Goal: Complete application form: Complete application form

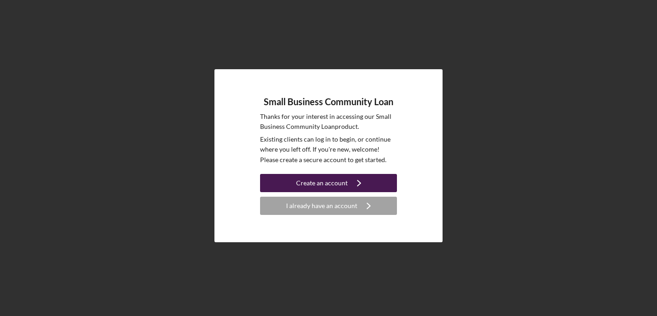
click at [357, 183] on icon "Icon/Navigate" at bounding box center [358, 183] width 23 height 23
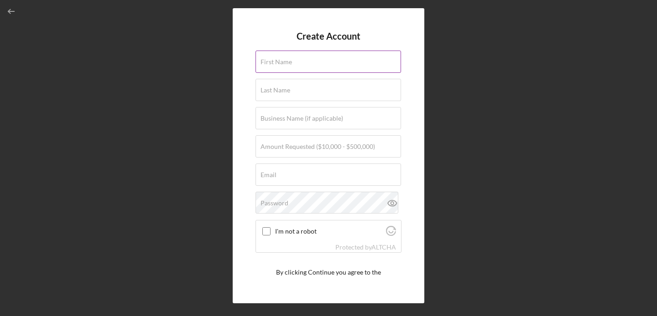
click at [332, 59] on div "First Name" at bounding box center [328, 62] width 146 height 23
type input "MHD [PERSON_NAME]"
type input "SUKAR"
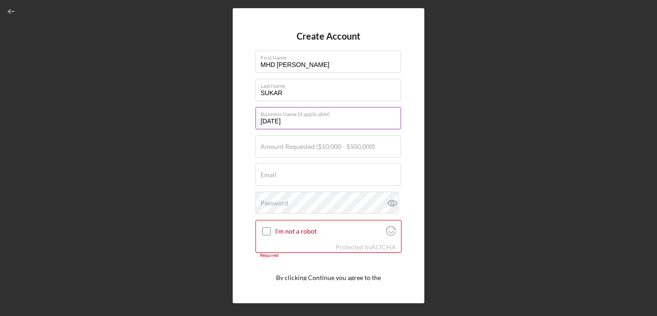
click at [310, 122] on input "[DATE]" at bounding box center [327, 118] width 145 height 22
type input "777 unlimited motors"
click at [323, 148] on label "Amount Requested ($10,000 - $500,000)" at bounding box center [317, 146] width 114 height 7
click at [323, 148] on input "Amount Requested ($10,000 - $500,000)" at bounding box center [327, 146] width 145 height 22
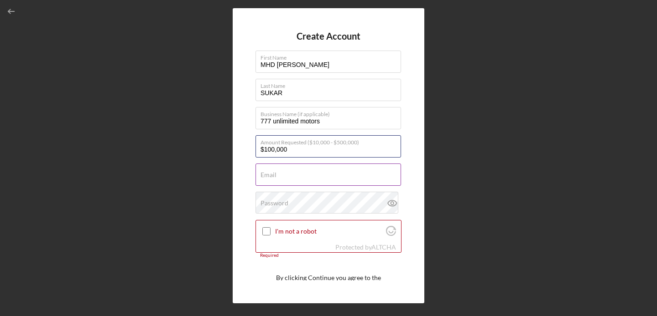
type input "$100,000"
click at [311, 179] on input "Email" at bounding box center [327, 175] width 145 height 22
type input "[EMAIL_ADDRESS][DOMAIN_NAME]"
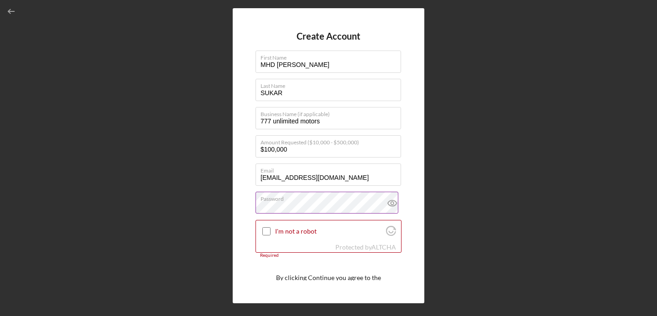
click at [390, 204] on icon at bounding box center [391, 203] width 3 height 3
click at [300, 231] on label "I'm not a robot" at bounding box center [329, 231] width 108 height 7
click at [270, 231] on input "I'm not a robot" at bounding box center [266, 232] width 8 height 8
checkbox input "true"
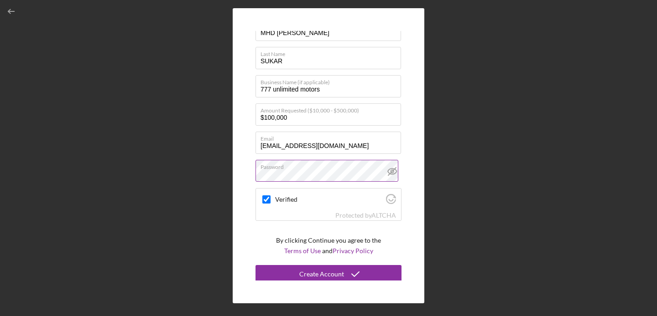
scroll to position [35, 0]
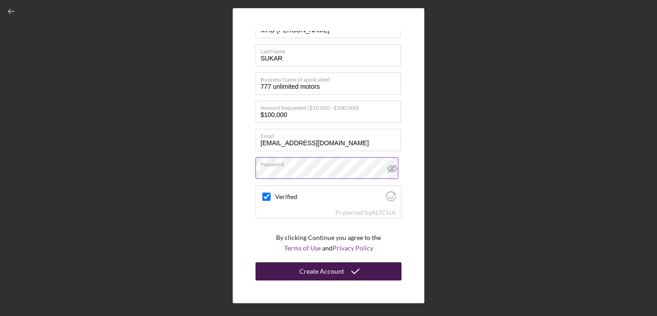
click at [329, 273] on div "Create Account" at bounding box center [321, 272] width 45 height 18
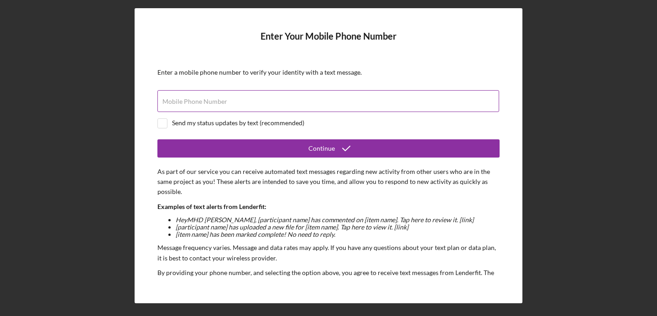
click at [328, 93] on div "Mobile Phone Number" at bounding box center [328, 101] width 342 height 23
type input "(1##) ###-####"
type input "[PHONE_NUMBER]"
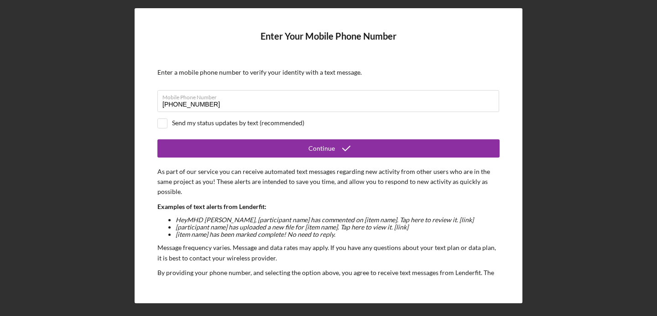
click at [187, 124] on div "Send my status updates by text (recommended)" at bounding box center [238, 122] width 132 height 7
checkbox input "true"
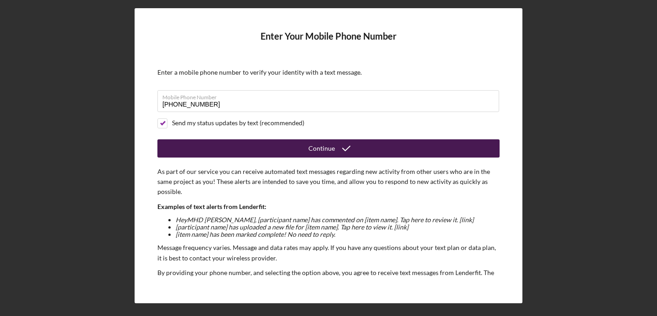
click at [227, 141] on button "Continue" at bounding box center [328, 149] width 342 height 18
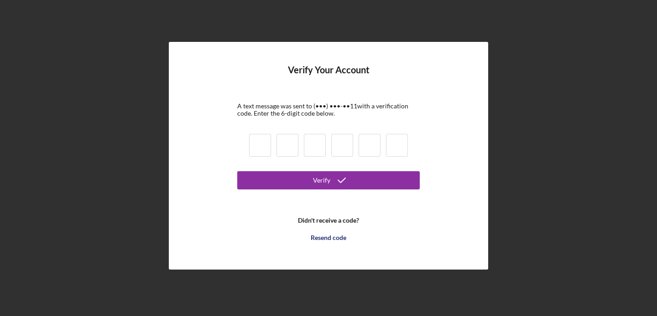
click at [256, 145] on input at bounding box center [260, 145] width 22 height 23
type input "3"
type input "4"
type input "7"
type input "0"
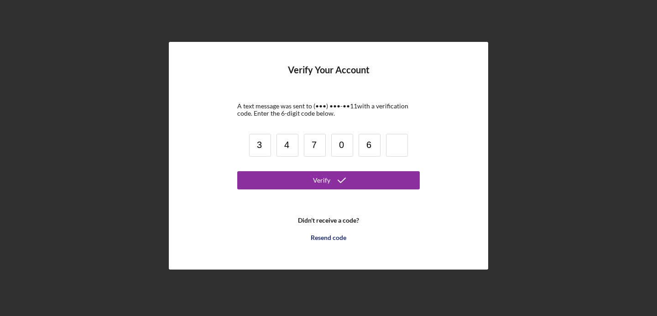
type input "6"
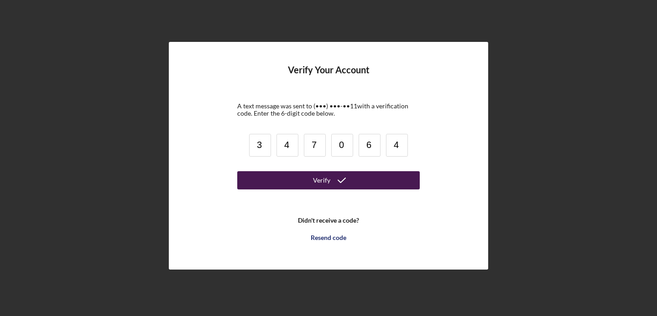
type input "4"
click at [285, 186] on button "Verify" at bounding box center [328, 180] width 182 height 18
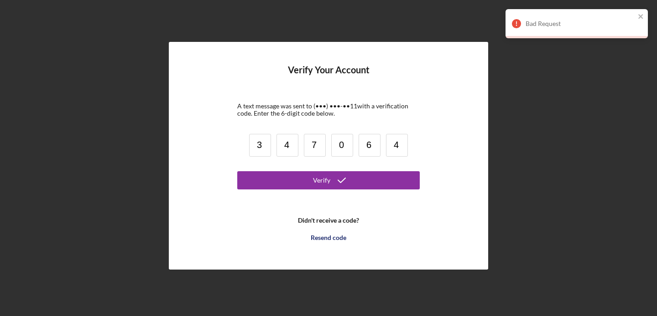
click at [371, 147] on input "6" at bounding box center [369, 145] width 22 height 23
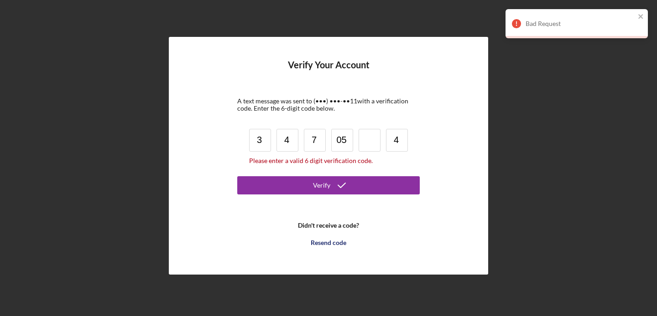
type input "5"
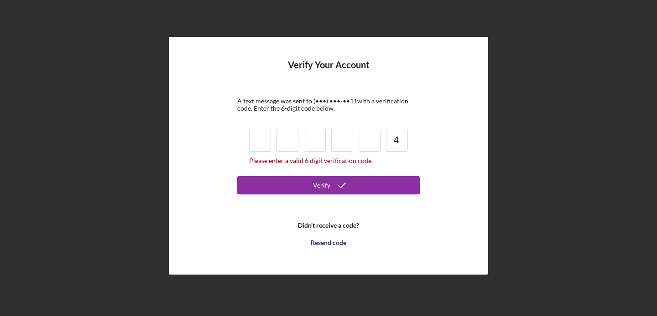
type input "3"
type input "4"
type input "7"
type input "0"
type input "5"
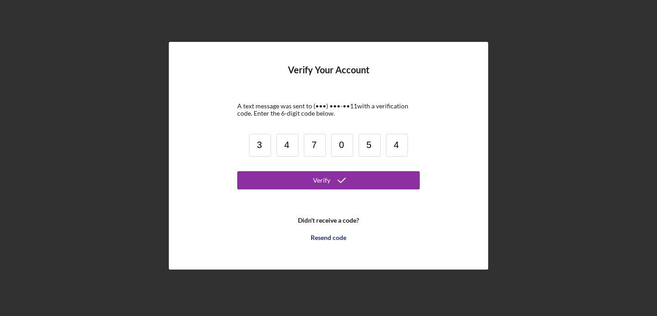
click at [361, 191] on form "Verify Your Account A text message was sent to (•••) •••-•• 11 with a verificat…" at bounding box center [328, 156] width 182 height 182
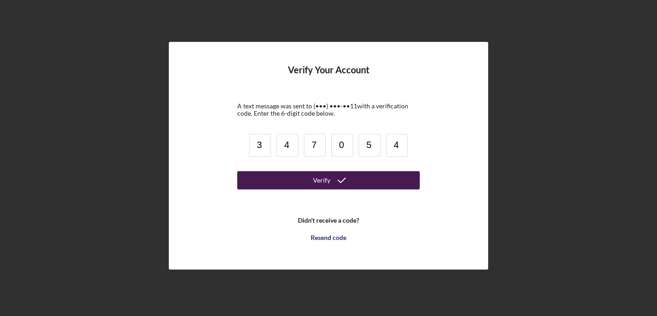
click at [362, 184] on button "Verify" at bounding box center [328, 180] width 182 height 18
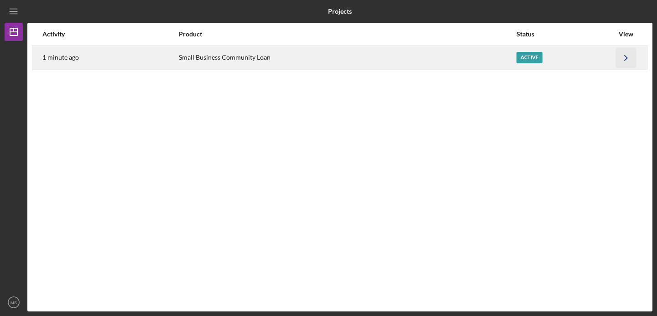
click at [621, 63] on icon "Icon/Navigate" at bounding box center [626, 57] width 21 height 21
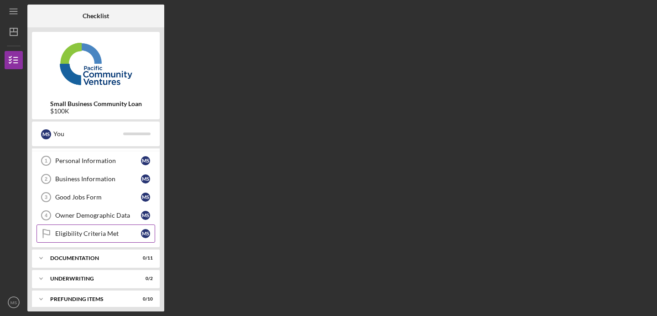
scroll to position [22, 0]
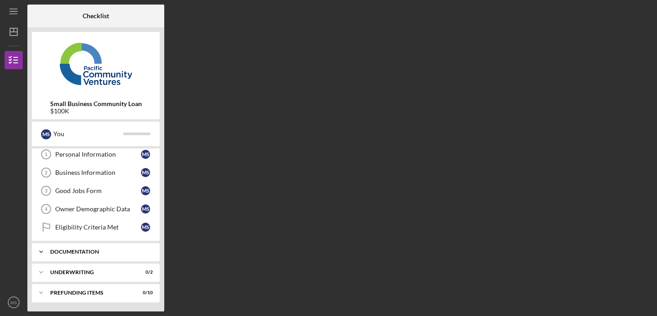
click at [114, 254] on div "Documentation" at bounding box center [99, 251] width 98 height 5
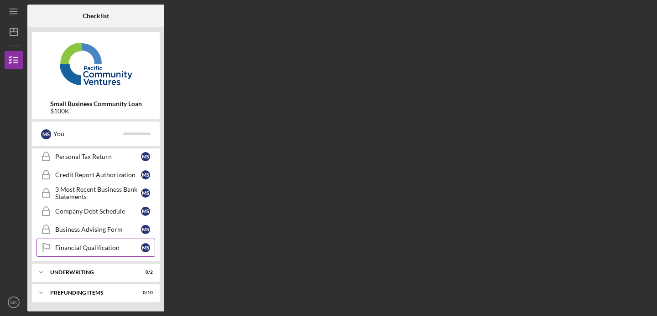
scroll to position [0, 0]
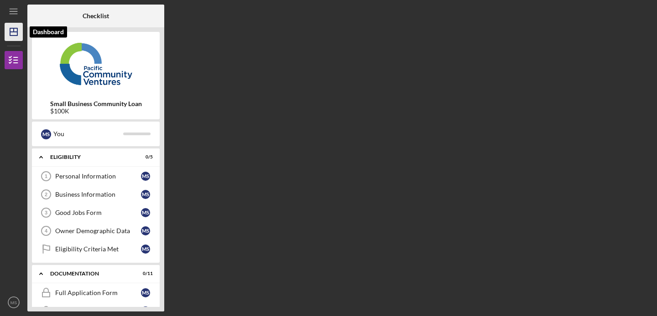
click at [14, 37] on icon "Icon/Dashboard" at bounding box center [13, 32] width 23 height 23
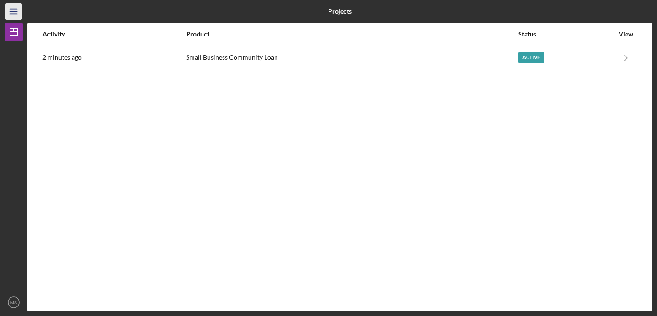
click at [13, 17] on icon "Icon/Menu" at bounding box center [14, 11] width 21 height 21
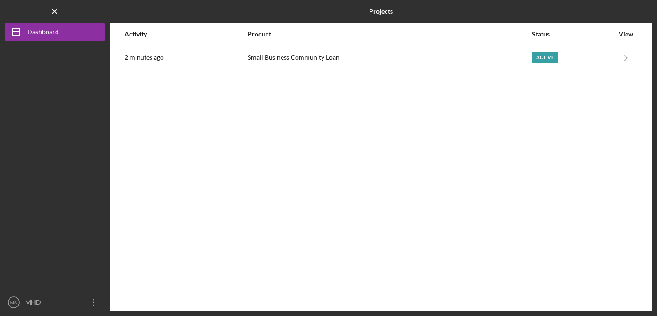
click at [13, 17] on div "Logo-Reversed Created with Sketch. Icon/Menu Close" at bounding box center [55, 11] width 100 height 23
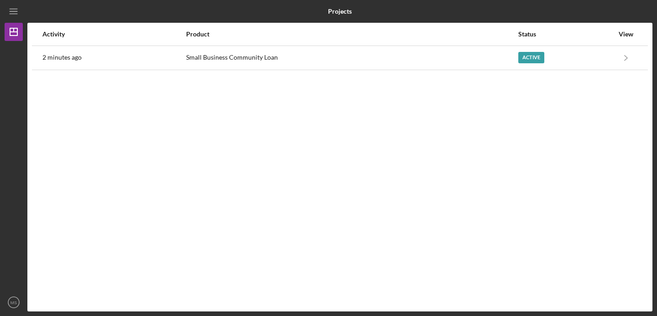
click at [587, 21] on div at bounding box center [548, 11] width 208 height 23
